Goal: Transaction & Acquisition: Purchase product/service

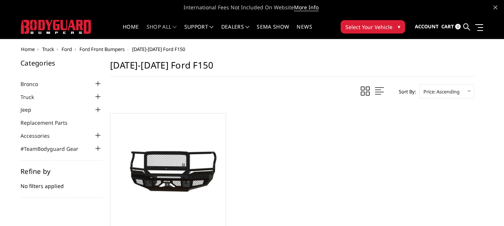
click at [95, 94] on div at bounding box center [98, 96] width 9 height 9
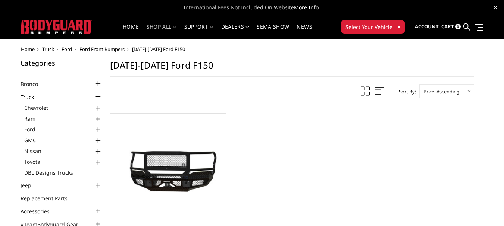
click at [99, 129] on div at bounding box center [98, 130] width 9 height 9
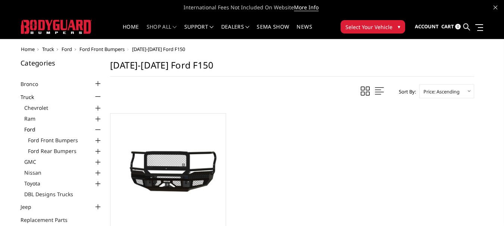
click at [98, 141] on div at bounding box center [98, 140] width 9 height 9
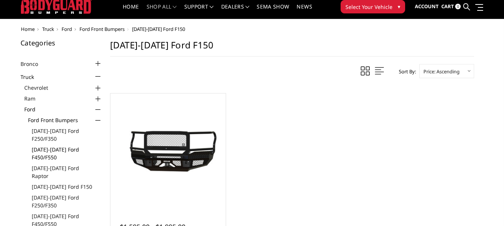
scroll to position [37, 0]
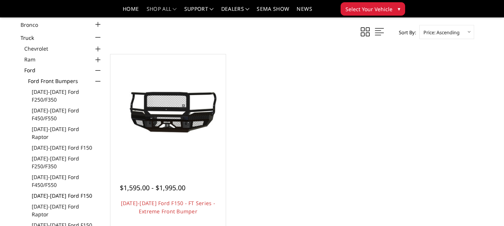
click at [74, 192] on link "[DATE]-[DATE] Ford F150" at bounding box center [67, 196] width 71 height 8
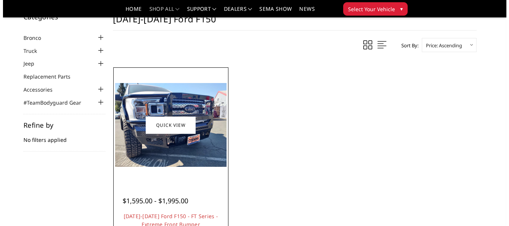
scroll to position [37, 0]
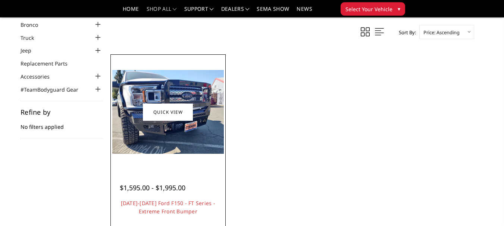
click at [187, 176] on div at bounding box center [168, 179] width 97 height 8
click at [187, 110] on link "Quick view" at bounding box center [168, 112] width 50 height 18
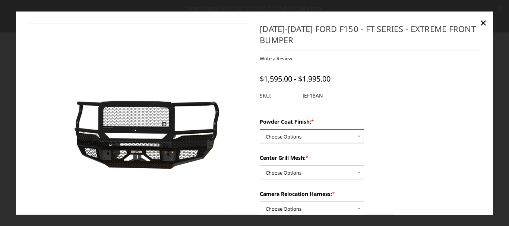
click at [299, 138] on select "Choose Options Bare Metal Gloss Black Powder Coat Textured Black Powder Coat" at bounding box center [312, 136] width 104 height 14
select select "4405"
click at [260, 129] on select "Choose Options Bare Metal Gloss Black Powder Coat Textured Black Powder Coat" at bounding box center [312, 136] width 104 height 14
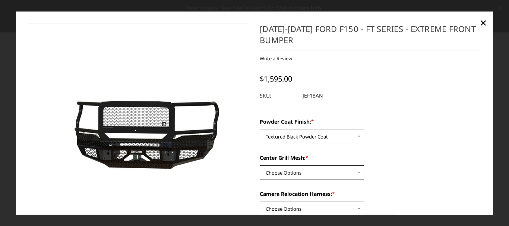
click at [358, 170] on select "Choose Options WITH Expanded Metal in Center Grill WITHOUT Expanded Metal in Ce…" at bounding box center [312, 173] width 104 height 14
click at [260, 166] on select "Choose Options WITH Expanded Metal in Center Grill WITHOUT Expanded Metal in Ce…" at bounding box center [312, 173] width 104 height 14
click at [353, 174] on select "Choose Options WITH Expanded Metal in Center Grill WITHOUT Expanded Metal in Ce…" at bounding box center [312, 173] width 104 height 14
select select "4406"
click at [260, 166] on select "Choose Options WITH Expanded Metal in Center Grill WITHOUT Expanded Metal in Ce…" at bounding box center [312, 173] width 104 height 14
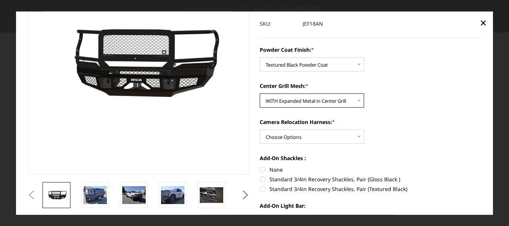
scroll to position [75, 0]
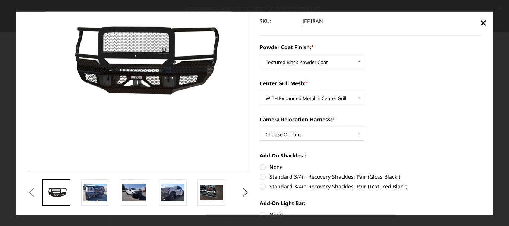
click at [355, 133] on select "Choose Options WITH Camera Relocation Harness WITHOUT Camera Relocation Harness" at bounding box center [312, 134] width 104 height 14
select select "4408"
click at [260, 127] on select "Choose Options WITH Camera Relocation Harness WITHOUT Camera Relocation Harness" at bounding box center [312, 134] width 104 height 14
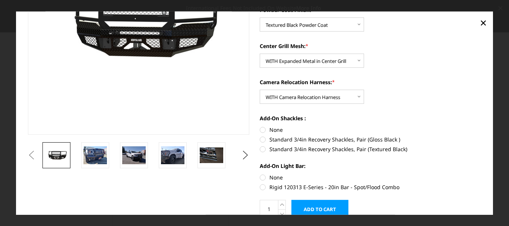
click at [262, 149] on label "Standard 3/4in Recovery Shackles, Pair (Textured Black)" at bounding box center [371, 149] width 222 height 8
click at [482, 136] on input "Standard 3/4in Recovery Shackles, Pair (Textured Black)" at bounding box center [482, 136] width 0 height 0
radio input "true"
click at [262, 186] on label "Rigid 120313 E-Series - 20in Bar - Spot/Flood Combo" at bounding box center [371, 187] width 222 height 8
click at [482, 174] on input "Rigid 120313 E-Series - 20in Bar - Spot/Flood Combo" at bounding box center [482, 174] width 0 height 0
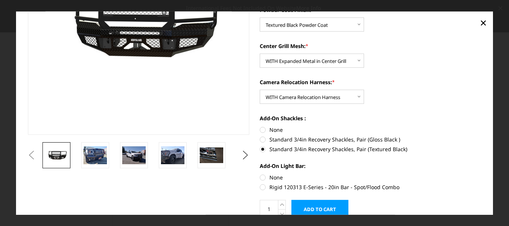
radio input "true"
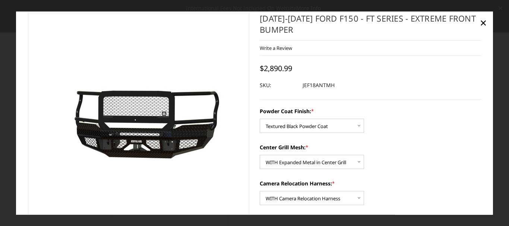
scroll to position [0, 0]
